Goal: Find specific page/section: Find specific page/section

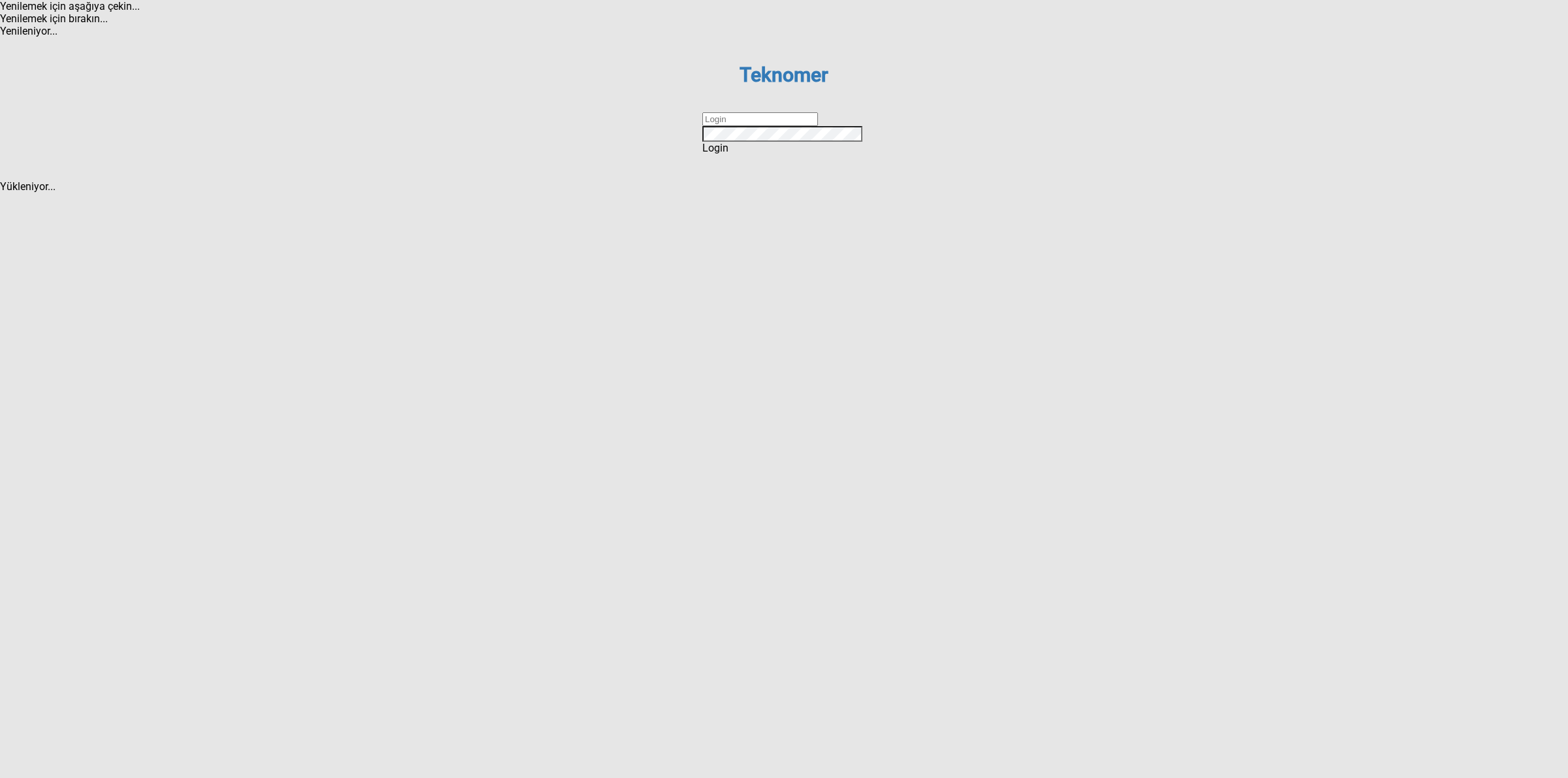
click at [772, 126] on input "text" at bounding box center [760, 120] width 116 height 13
type input "DİZEM"
click at [729, 154] on span "Login" at bounding box center [715, 148] width 26 height 13
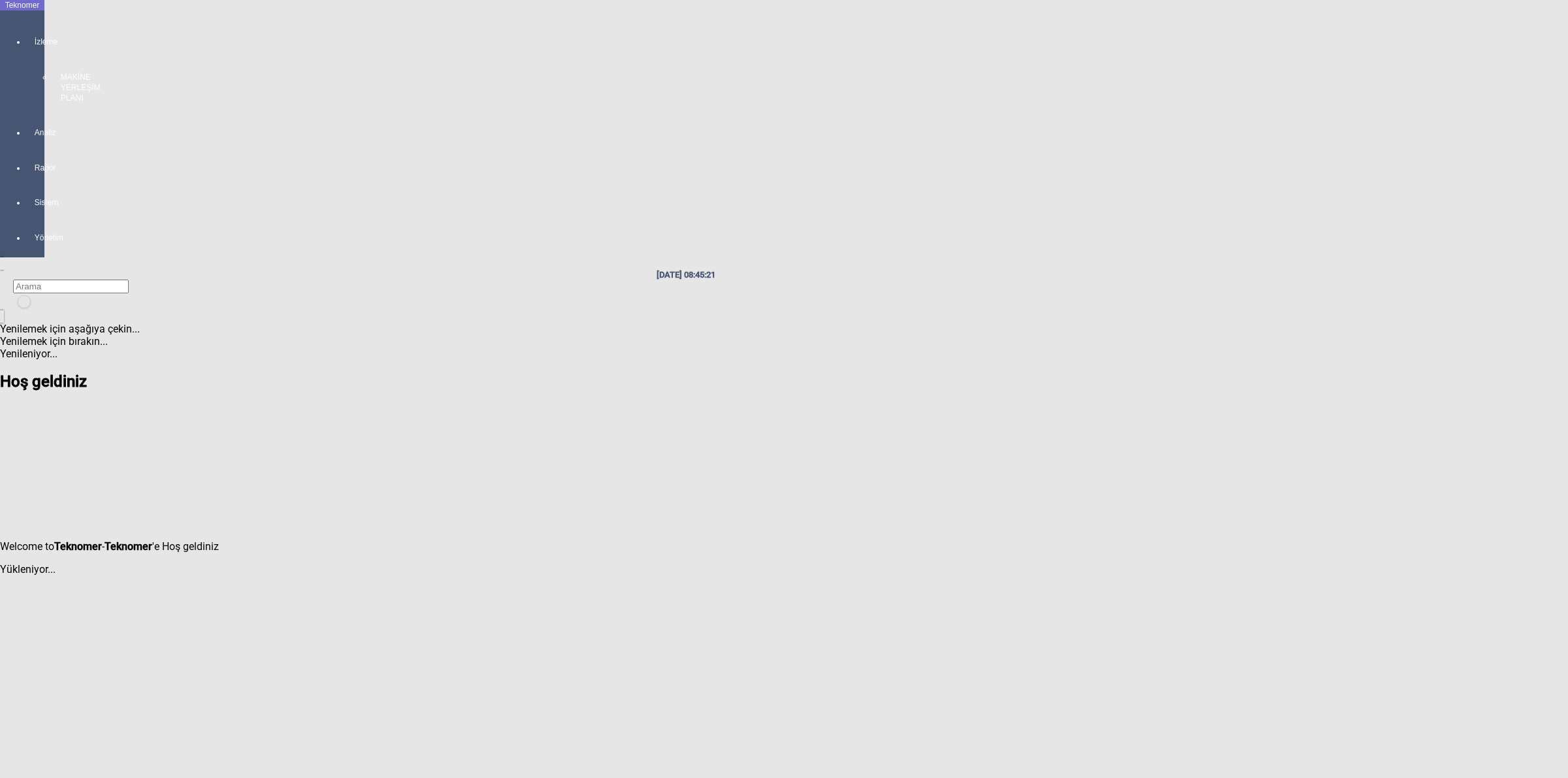
click at [32, 109] on div at bounding box center [35, 109] width 18 height 0
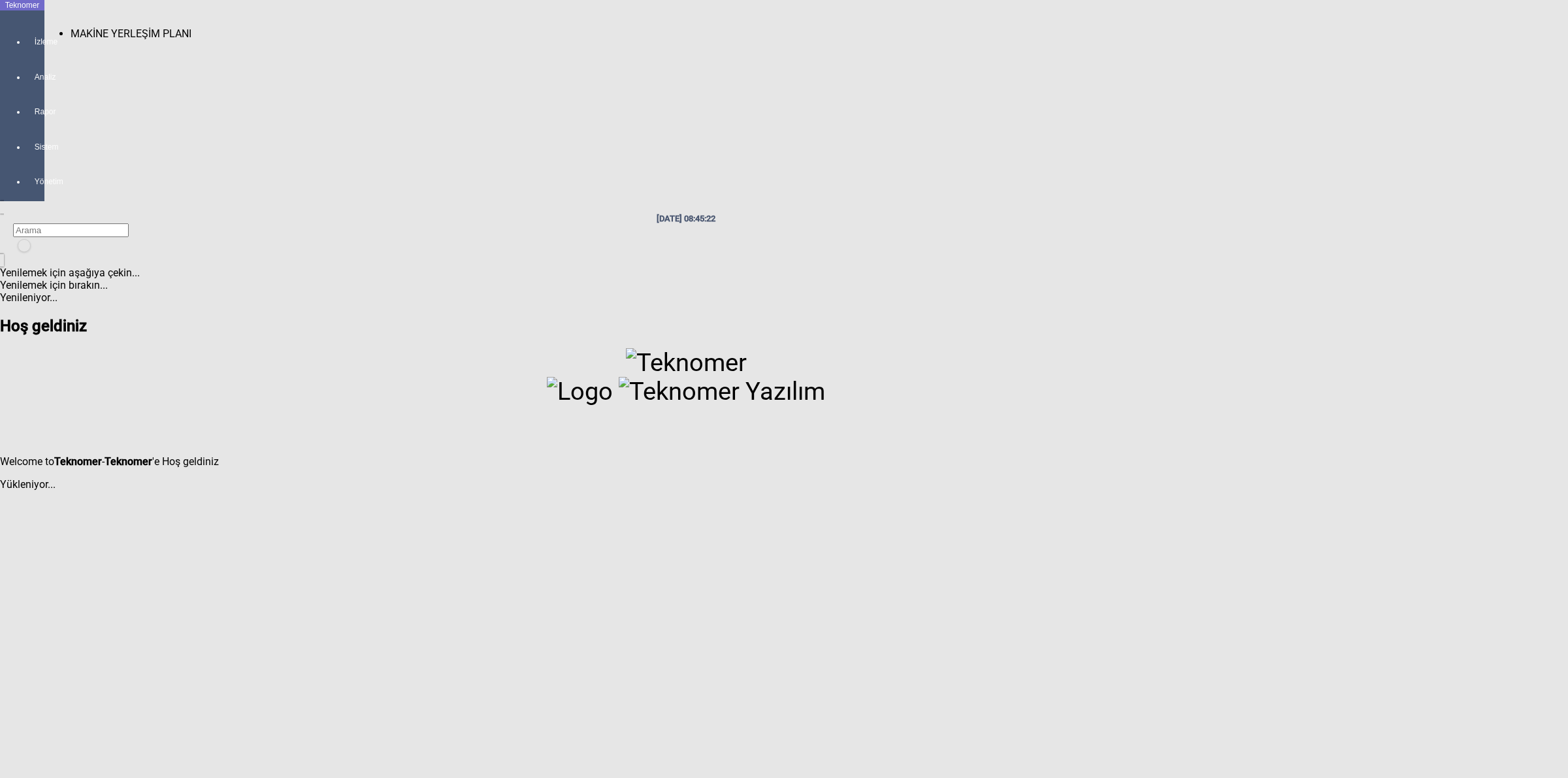
click at [92, 27] on span "MAKİNE YERLEŞİM PLANI" at bounding box center [130, 33] width 121 height 13
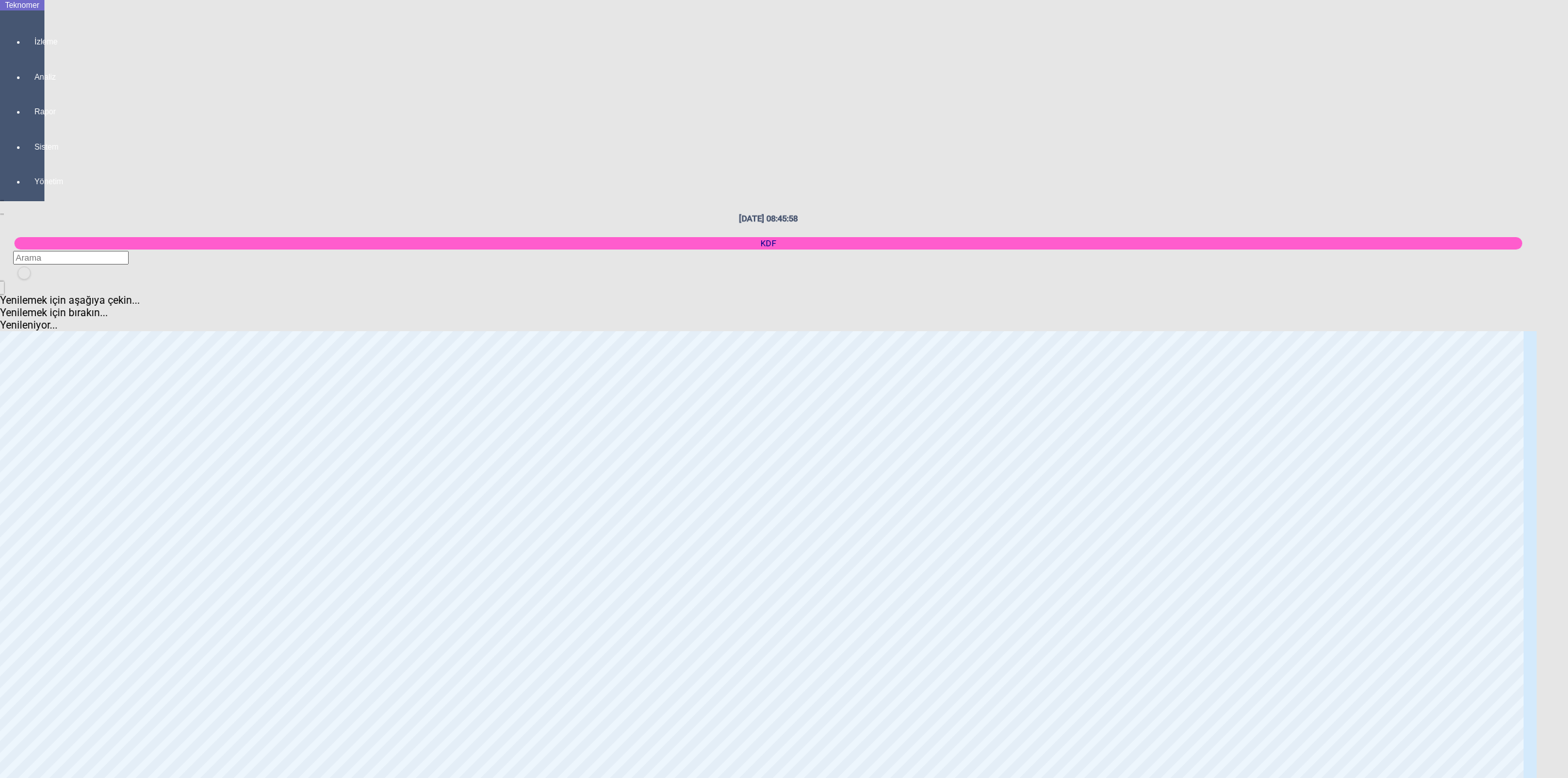
scroll to position [2205, 0]
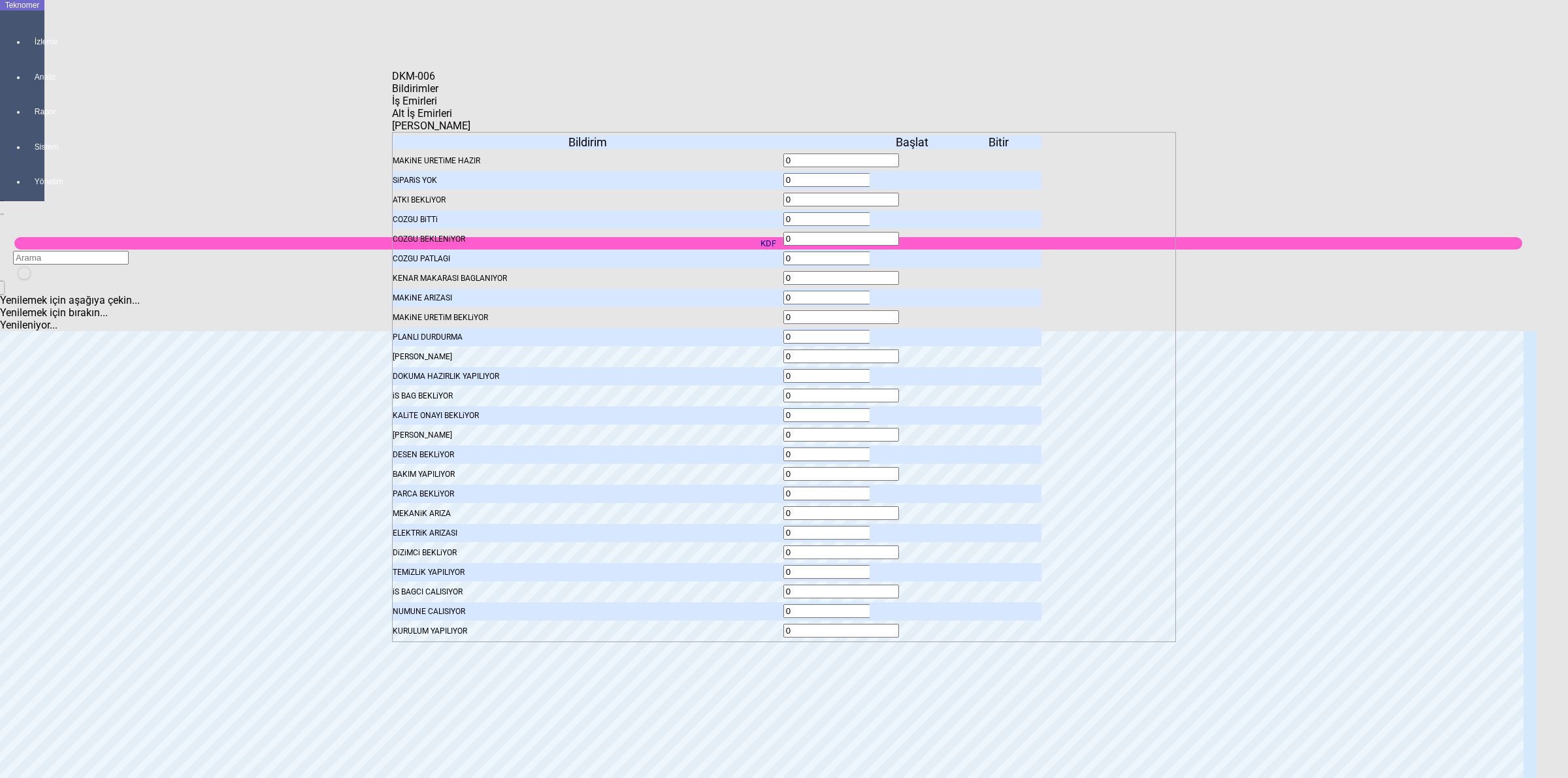
click at [1406, 435] on body "Teknomer İzleme Analiz Rapor Sistem Yönetim [DATE] 08:46:03 KDF Yenilemek için …" at bounding box center [784, 389] width 1568 height 778
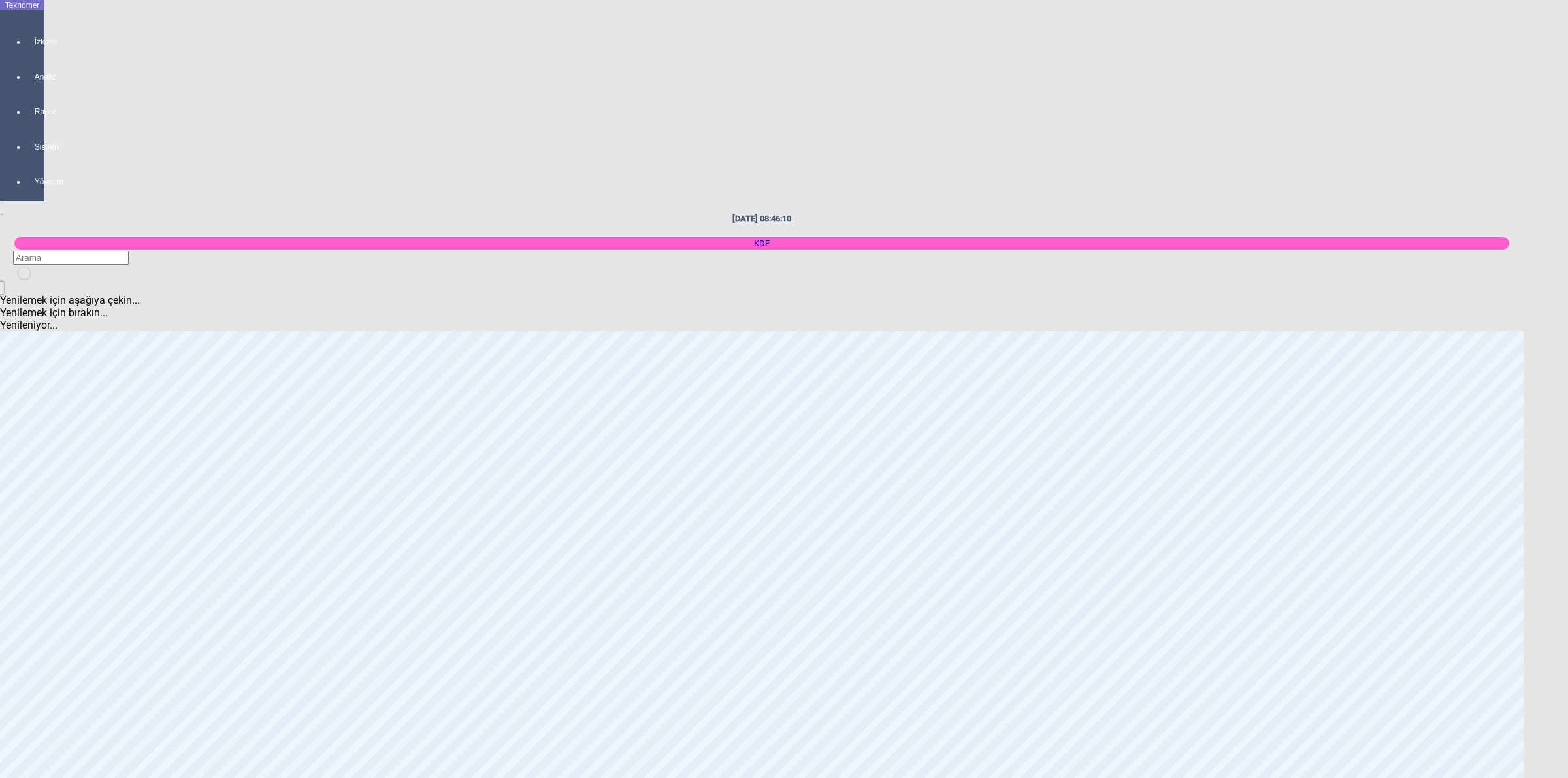
click at [1567, 485] on body "Teknomer İzleme Analiz Rapor Sistem Yönetim [DATE] 08:46:10 KDF Yenilemek için …" at bounding box center [784, 389] width 1568 height 778
